Goal: Task Accomplishment & Management: Manage account settings

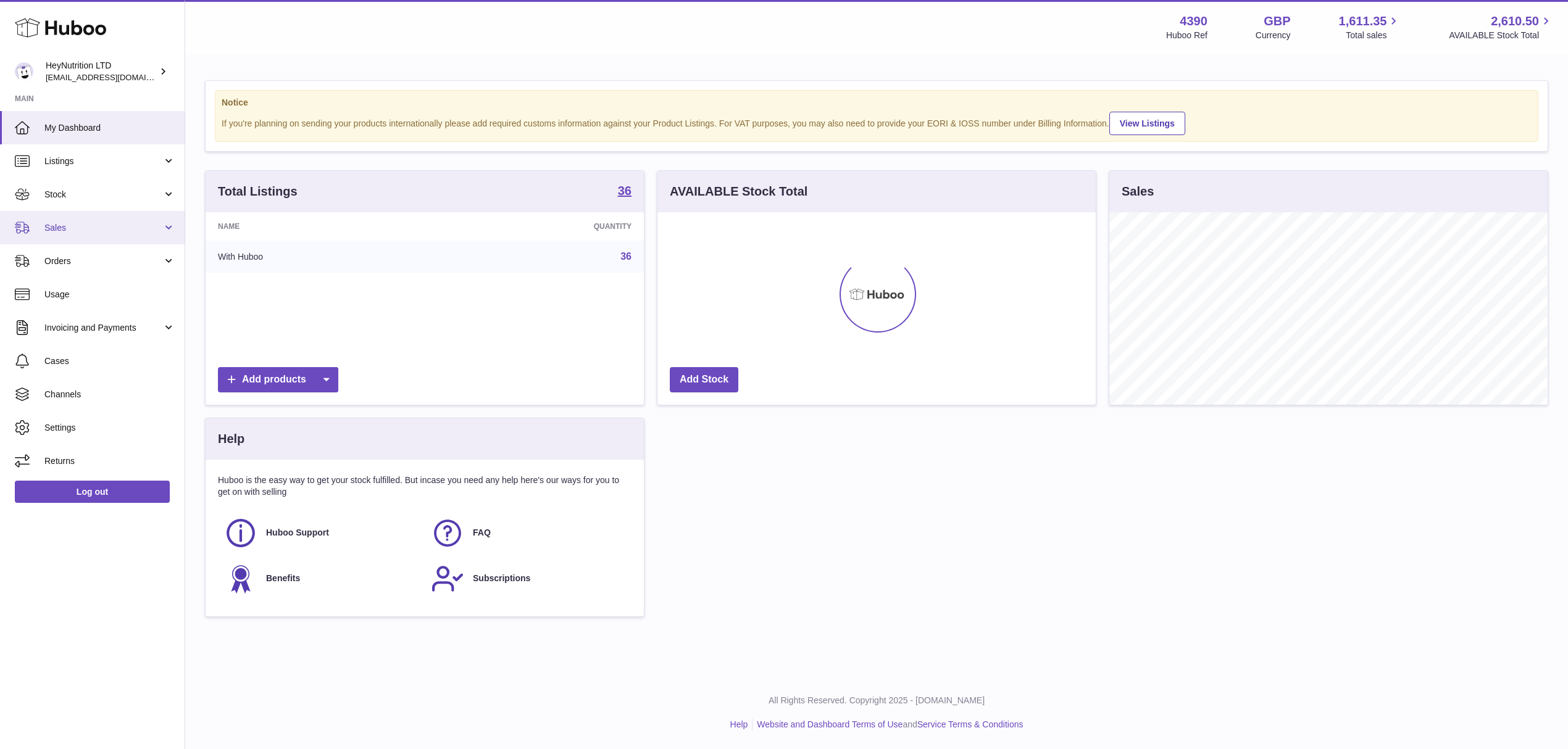
scroll to position [193, 438]
click at [101, 265] on link "Orders" at bounding box center [92, 261] width 184 height 33
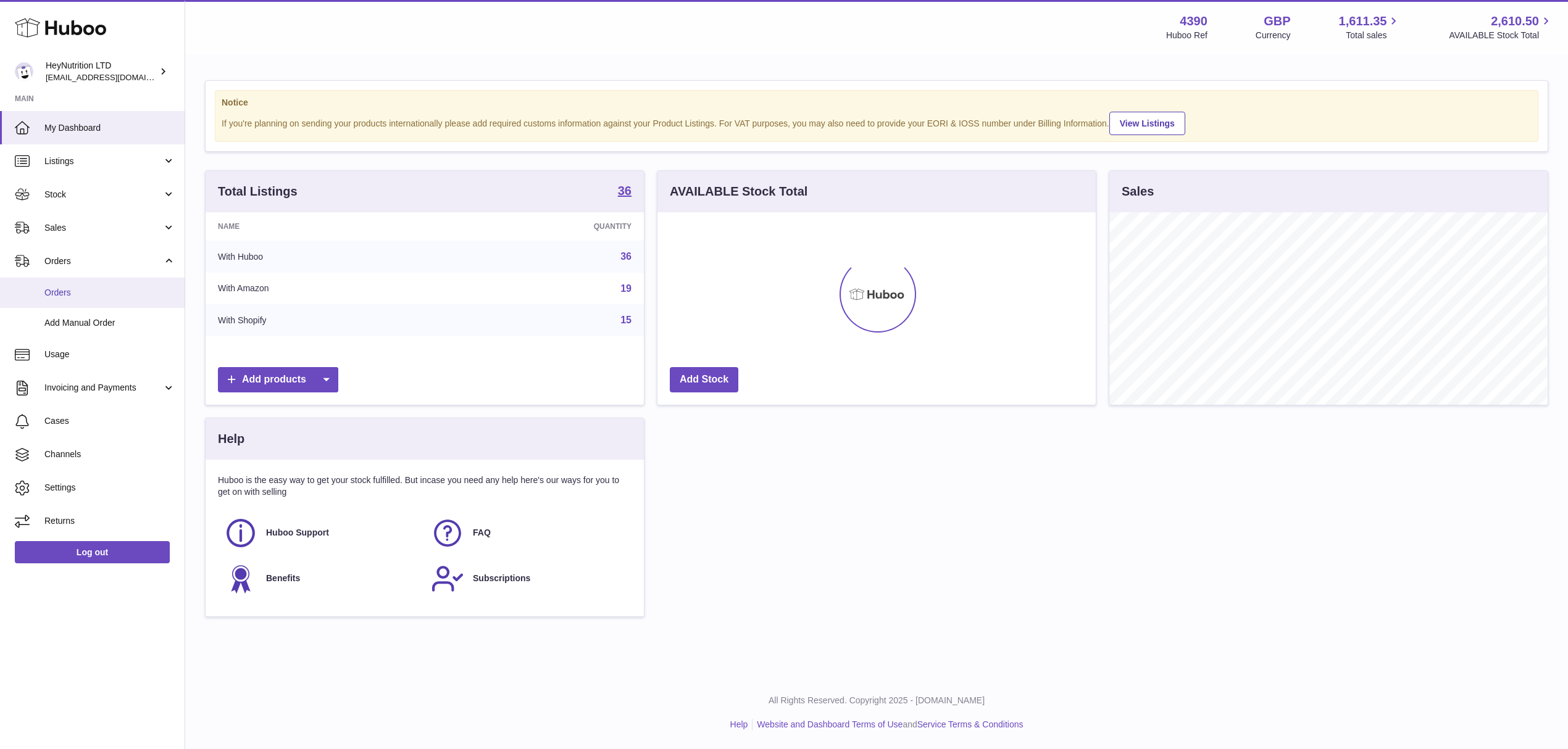
click at [96, 299] on span "Orders" at bounding box center [110, 292] width 131 height 12
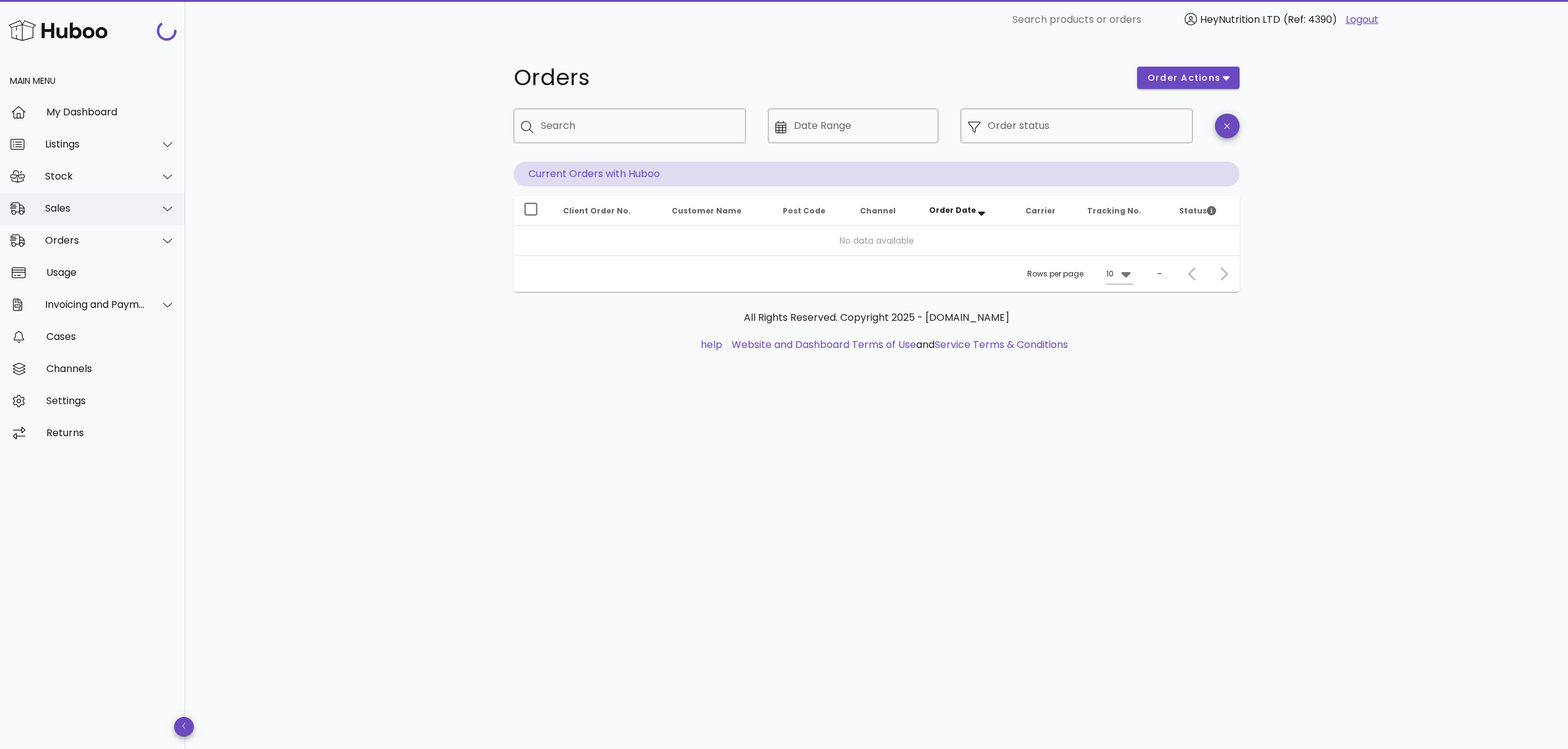
click at [166, 211] on icon at bounding box center [168, 208] width 9 height 11
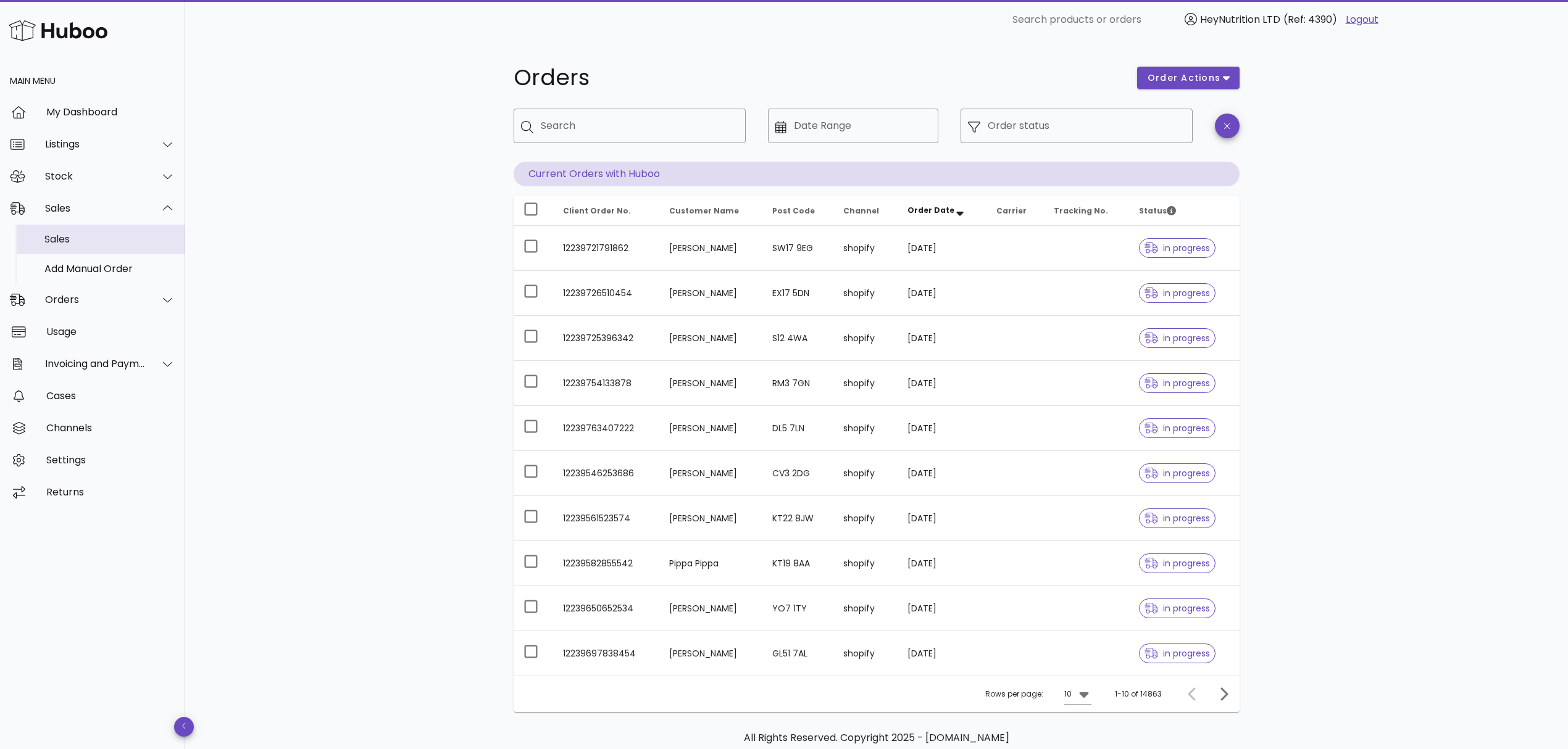
click at [95, 237] on div "Sales" at bounding box center [110, 239] width 131 height 12
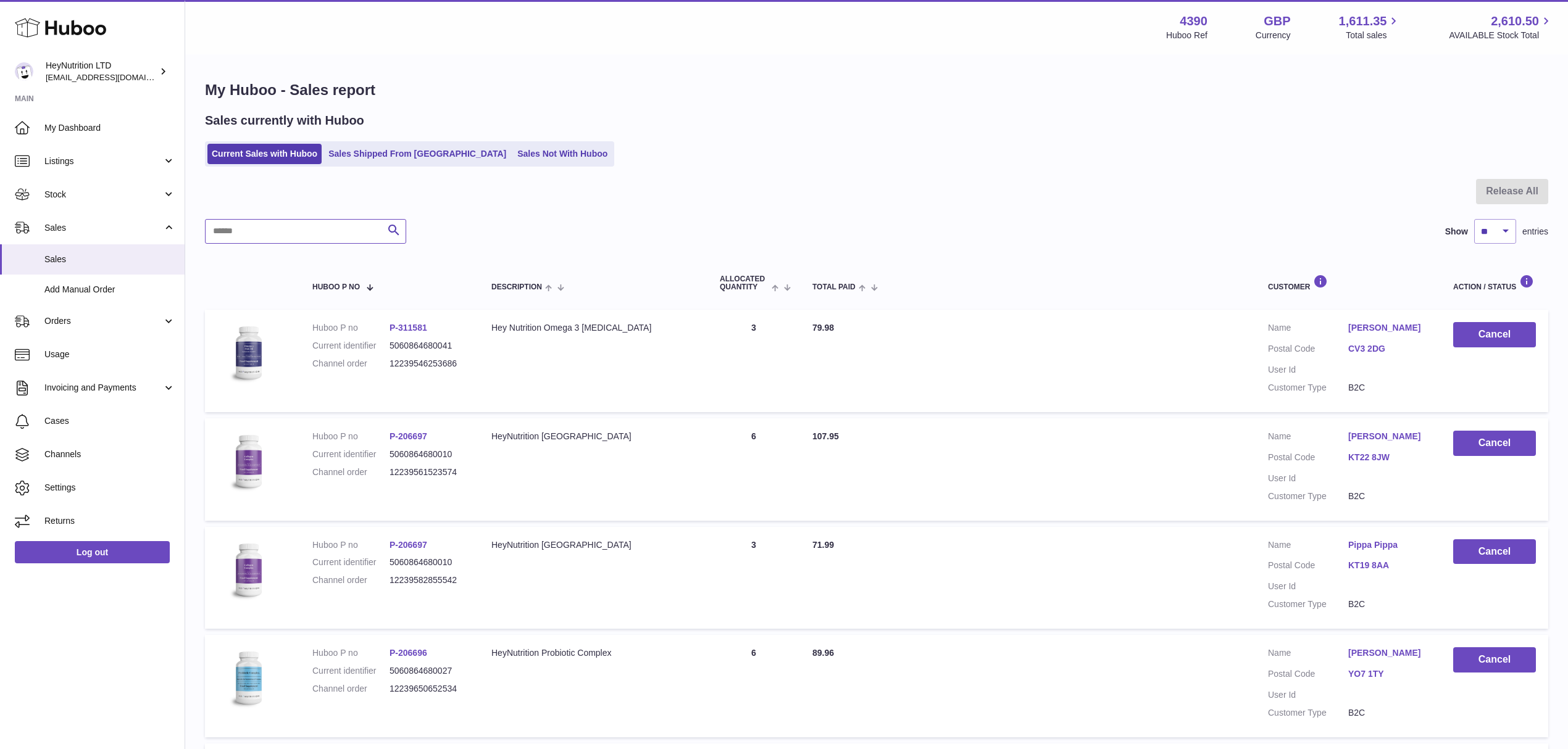
click at [300, 243] on input "text" at bounding box center [305, 232] width 201 height 25
paste input "*******"
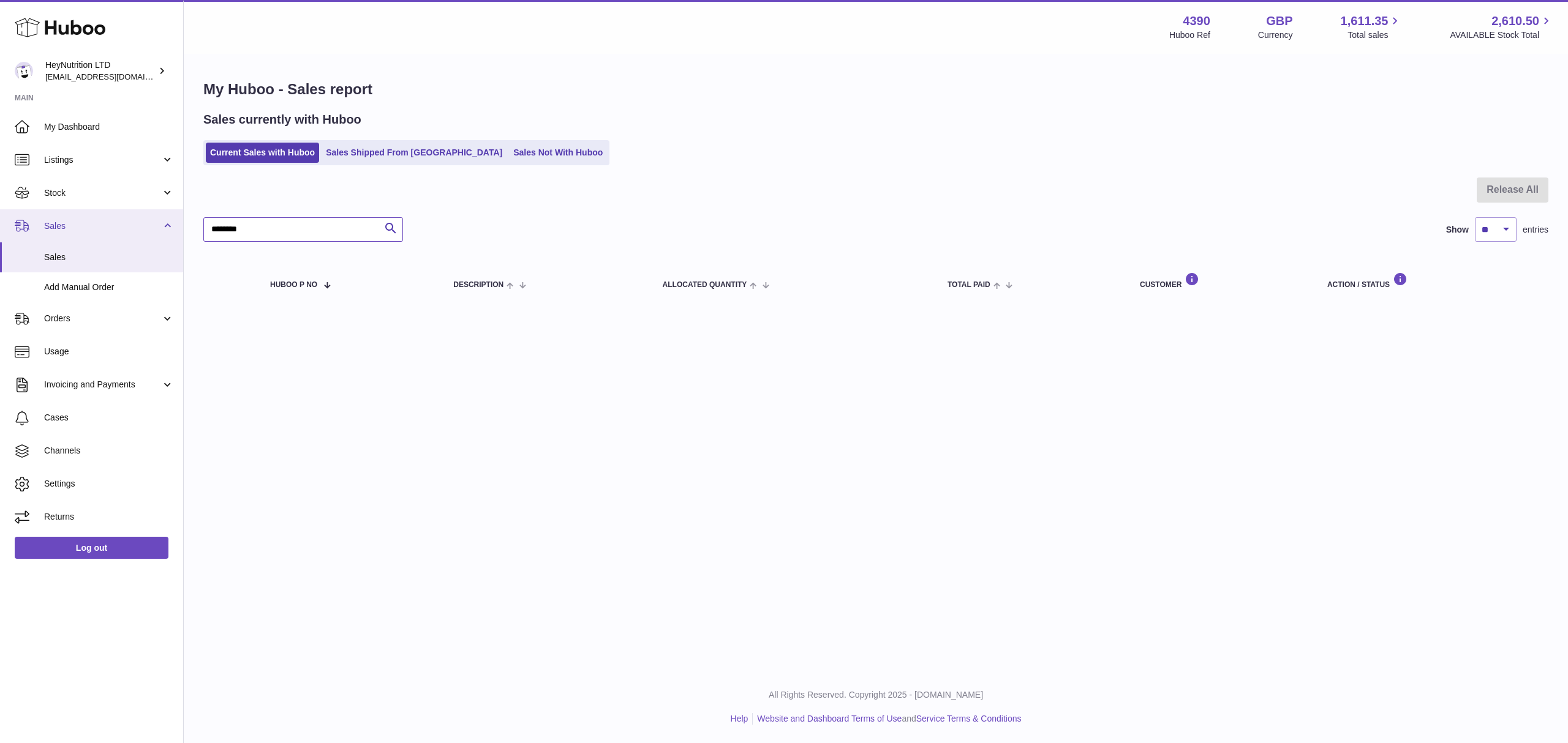
drag, startPoint x: 296, startPoint y: 246, endPoint x: 152, endPoint y: 242, distance: 144.1
click at [150, 242] on div "Huboo HeyNutrition LTD info@heynutrition.com Main My Dashboard Listings Not wit…" at bounding box center [784, 371] width 1568 height 743
paste input "*******"
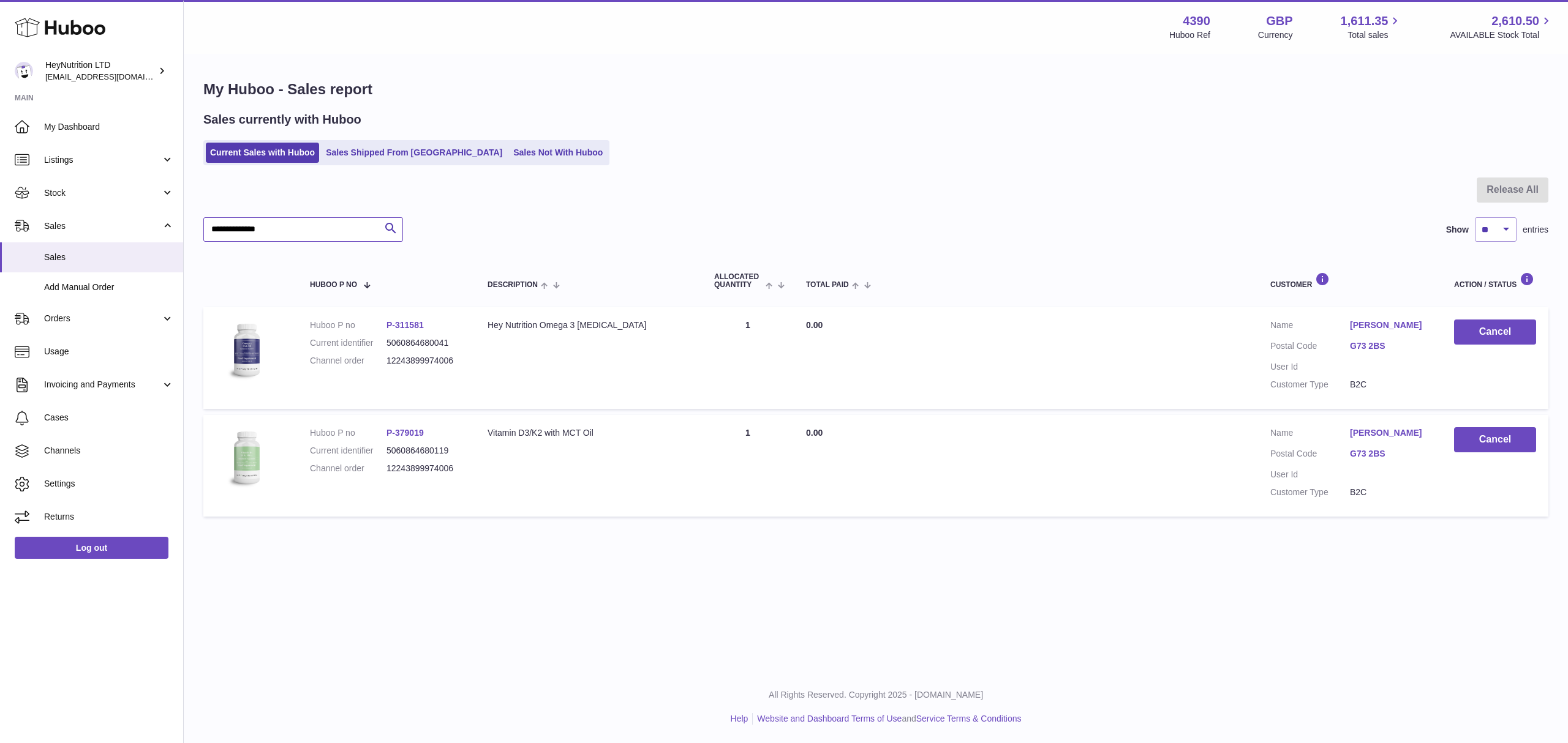
type input "**********"
click at [1512, 452] on button "Cancel" at bounding box center [1495, 440] width 82 height 25
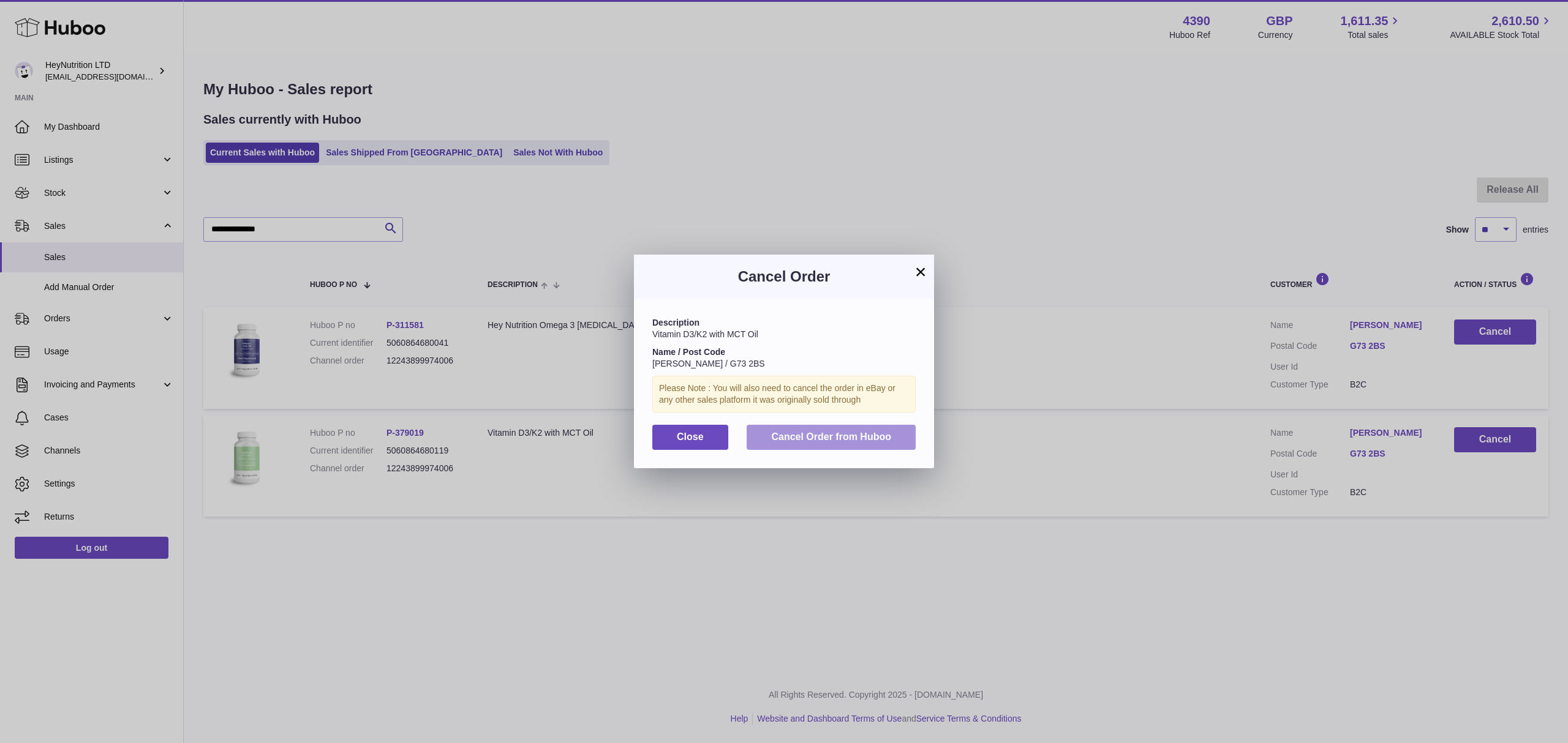
click at [829, 442] on span "Cancel Order from Huboo" at bounding box center [831, 436] width 120 height 10
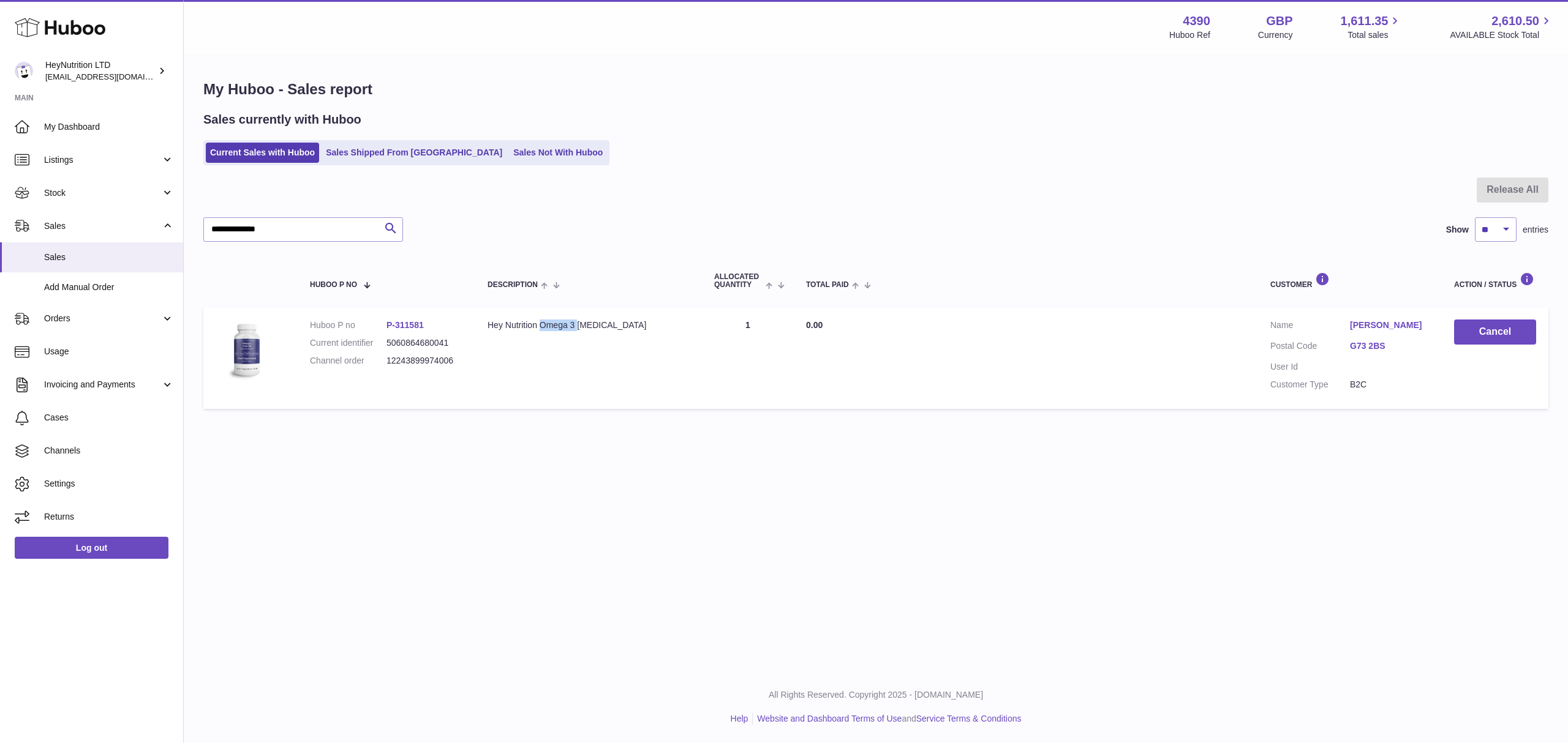
drag, startPoint x: 552, startPoint y: 346, endPoint x: 596, endPoint y: 352, distance: 44.4
click at [596, 331] on div "Hey Nutrition Omega 3 Fish Oil" at bounding box center [589, 325] width 202 height 12
copy div "Omega 3"
drag, startPoint x: 140, startPoint y: 255, endPoint x: 118, endPoint y: 257, distance: 22.1
click at [128, 256] on div "Huboo HeyNutrition LTD info@heynutrition.com Main My Dashboard Listings Not wit…" at bounding box center [784, 371] width 1568 height 743
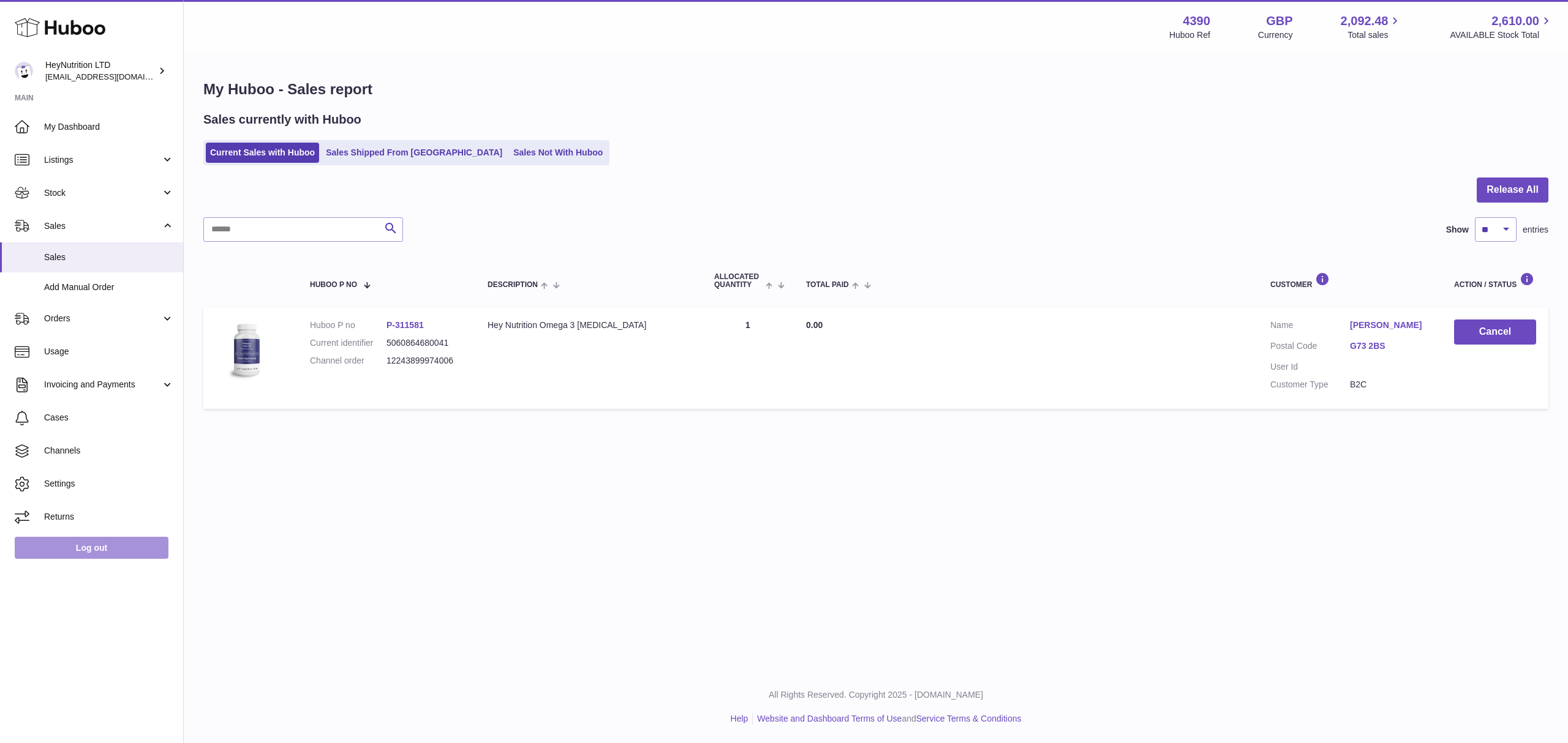
click at [94, 559] on link "Log out" at bounding box center [91, 548] width 154 height 22
